Goal: Check status: Check status

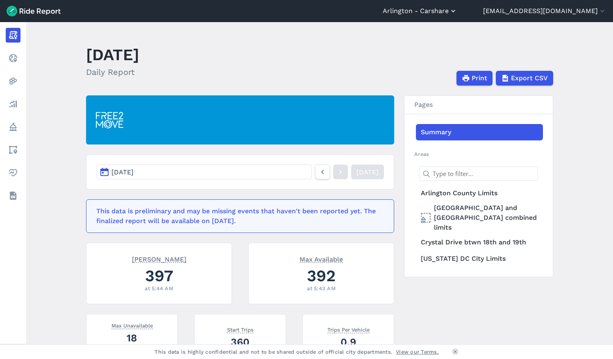
click at [457, 13] on button "Arlington - Carshare" at bounding box center [420, 11] width 75 height 10
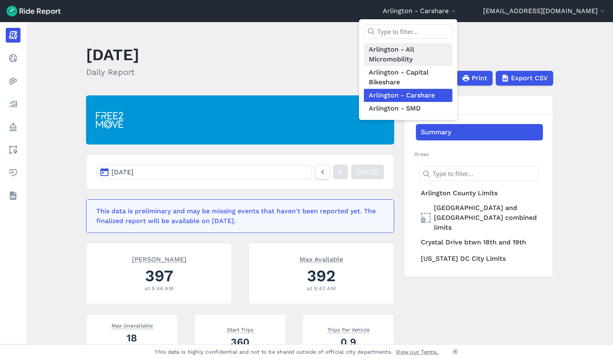
click at [444, 49] on link "Arlington - All Micromobility" at bounding box center [408, 54] width 89 height 23
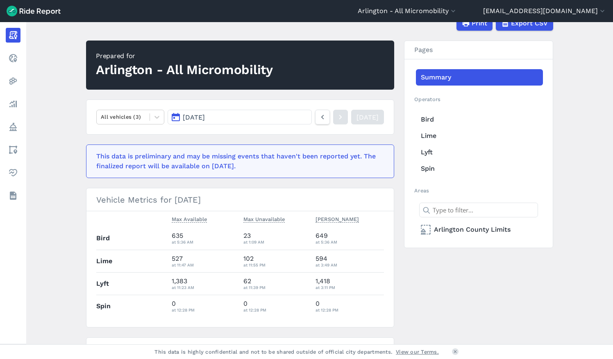
scroll to position [57, 0]
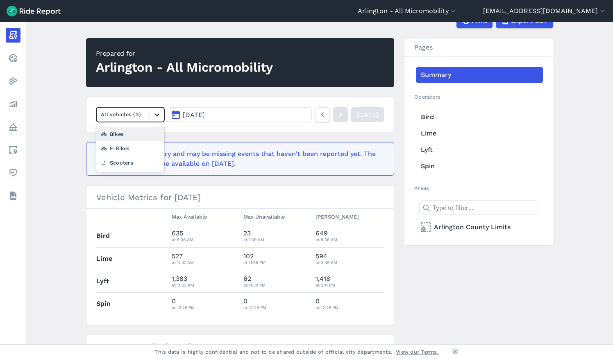
click at [150, 113] on div at bounding box center [157, 115] width 14 height 14
click at [281, 125] on nav "option Bikes focused, 2 of 4. 3 results available. Use Up and Down to choose op…" at bounding box center [240, 114] width 308 height 35
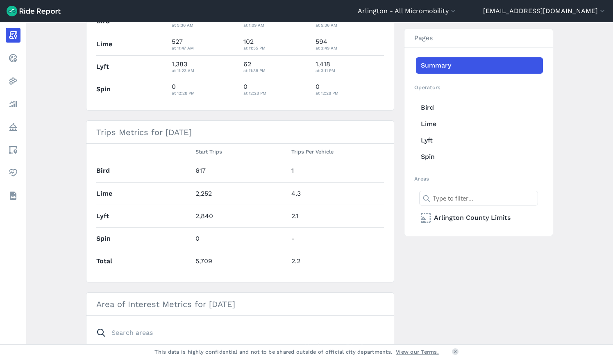
scroll to position [274, 0]
click at [439, 191] on input "text" at bounding box center [478, 198] width 119 height 15
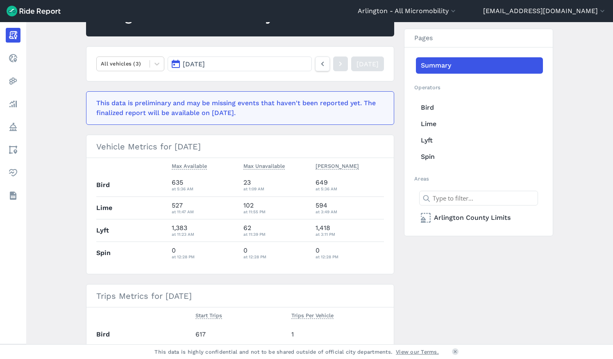
click at [275, 65] on button "[DATE]" at bounding box center [240, 64] width 144 height 15
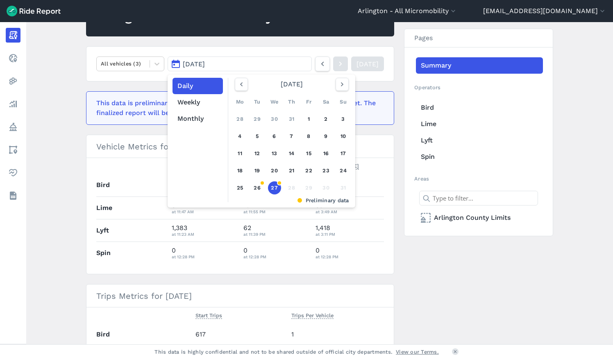
click at [258, 57] on button "[DATE]" at bounding box center [240, 64] width 144 height 15
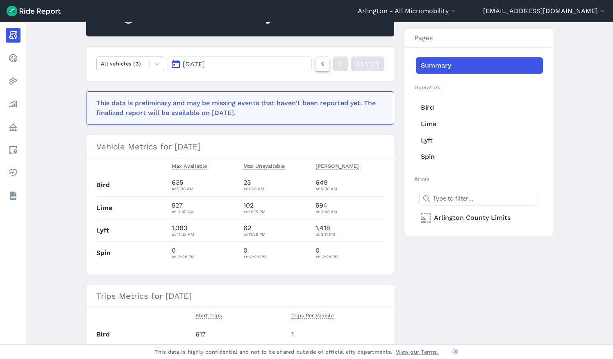
click at [318, 66] on icon at bounding box center [322, 64] width 9 height 10
click at [321, 64] on use at bounding box center [322, 64] width 3 height 5
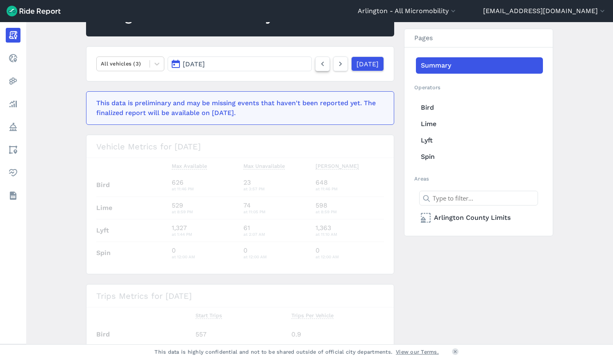
click at [321, 64] on use at bounding box center [322, 64] width 3 height 5
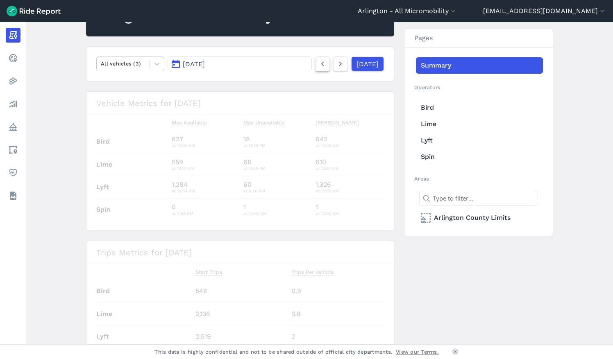
click at [321, 64] on use at bounding box center [322, 64] width 3 height 5
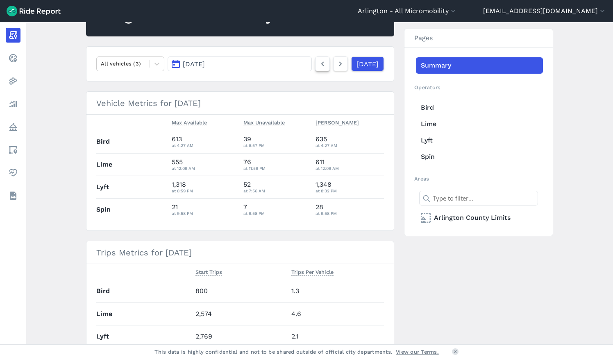
click at [321, 64] on use at bounding box center [322, 64] width 3 height 5
click at [193, 63] on span "[DATE]" at bounding box center [194, 64] width 22 height 8
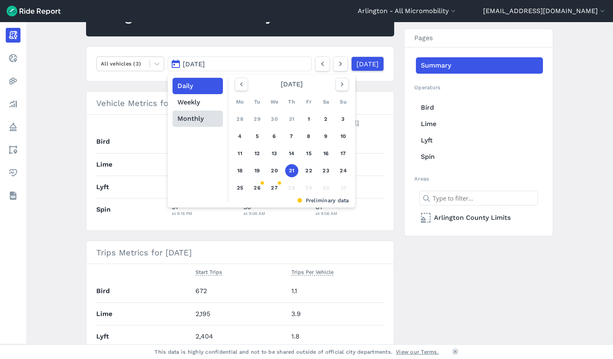
click at [202, 125] on button "Monthly" at bounding box center [198, 119] width 50 height 16
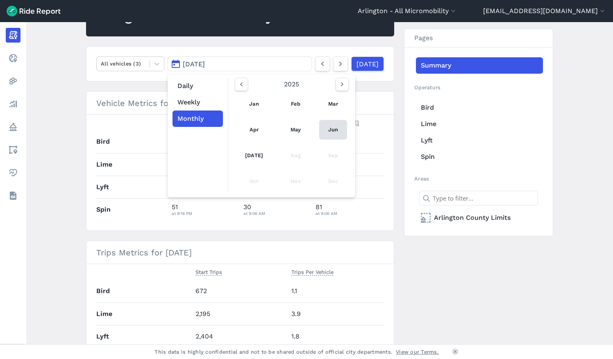
click at [324, 133] on link "Jun" at bounding box center [333, 130] width 28 height 20
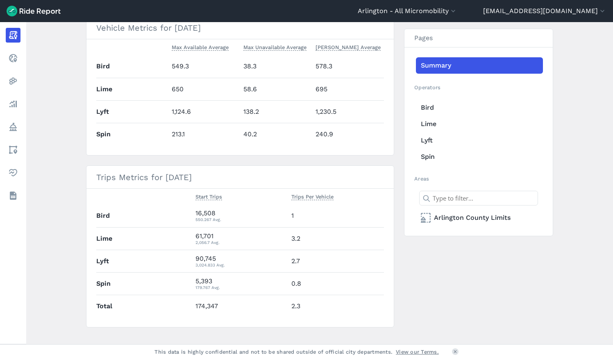
scroll to position [195, 0]
